Goal: Navigation & Orientation: Find specific page/section

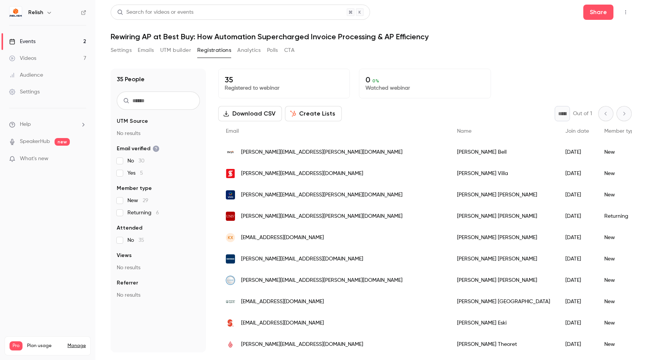
click at [495, 51] on div "Settings Emails UTM builder Registrations Analytics Polls CTA" at bounding box center [371, 51] width 521 height 15
click at [426, 49] on div "Settings Emails UTM builder Registrations Analytics Polls CTA" at bounding box center [371, 51] width 521 height 15
click at [502, 58] on div "Settings Emails UTM builder Registrations Analytics Polls CTA" at bounding box center [371, 51] width 521 height 15
